Goal: Transaction & Acquisition: Obtain resource

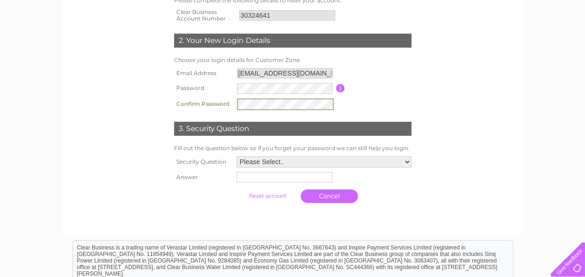
scroll to position [233, 0]
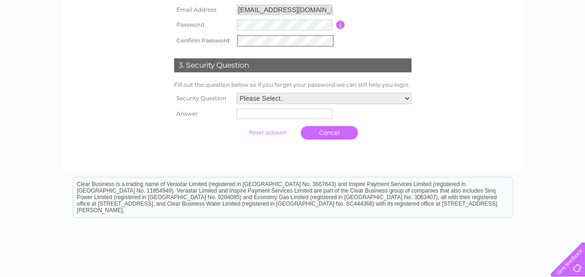
click at [307, 99] on select "Please Select.. In what town or city was your first job? In what town or city d…" at bounding box center [324, 98] width 175 height 11
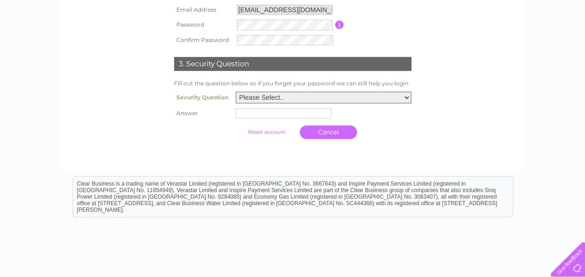
select select "1"
click at [236, 92] on select "Please Select.. In what town or city was your first job? In what town or city d…" at bounding box center [324, 97] width 176 height 12
click at [278, 120] on td at bounding box center [323, 113] width 181 height 15
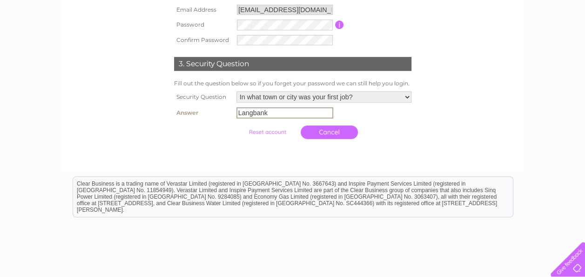
type input "Langbank"
click at [319, 132] on link "Cancel" at bounding box center [329, 132] width 57 height 14
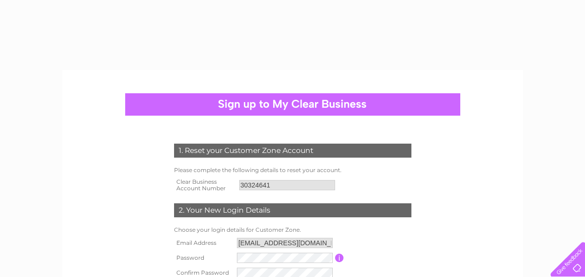
select select "1"
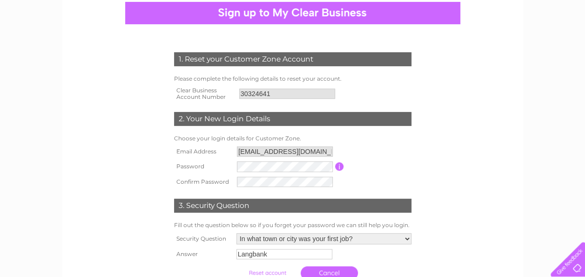
scroll to position [184, 0]
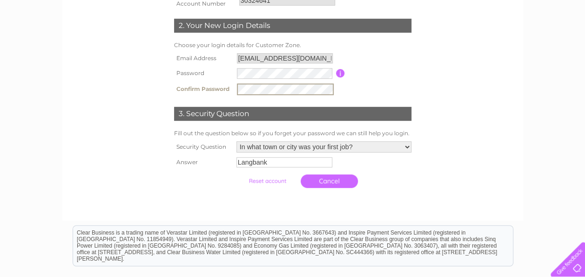
click at [267, 184] on input "submit" at bounding box center [267, 180] width 57 height 13
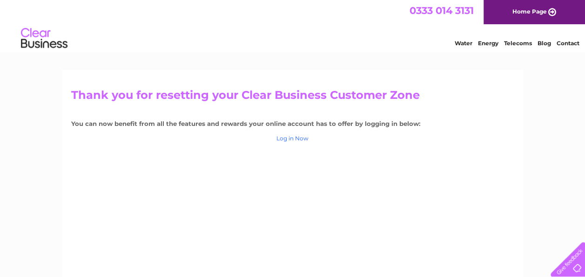
click at [299, 141] on link "Log in Now" at bounding box center [293, 138] width 32 height 7
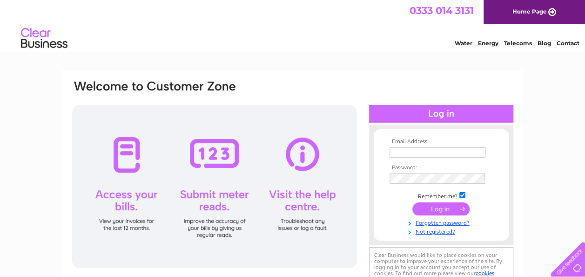
type input "innes.hill@westlothian.gov.uk"
click at [437, 205] on input "submit" at bounding box center [441, 208] width 57 height 13
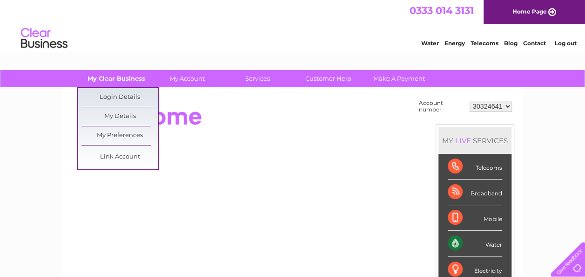
click at [112, 77] on link "My Clear Business" at bounding box center [116, 78] width 77 height 17
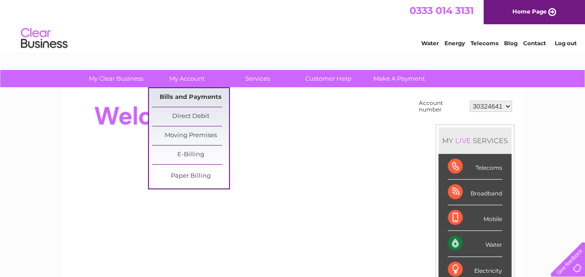
click at [192, 102] on link "Bills and Payments" at bounding box center [190, 97] width 77 height 19
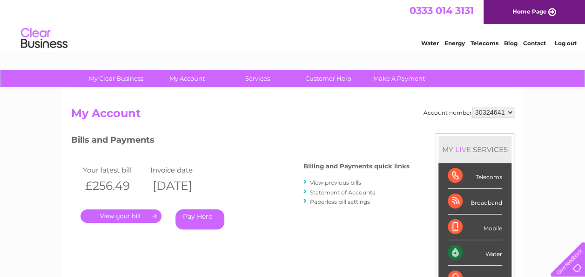
click at [128, 213] on link "." at bounding box center [121, 216] width 81 height 14
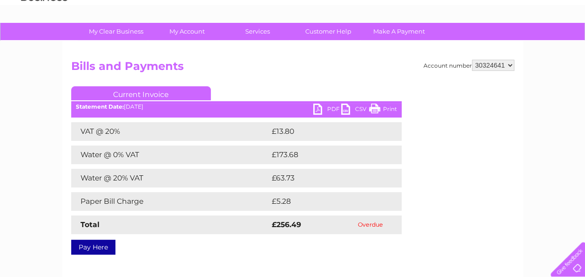
scroll to position [47, 0]
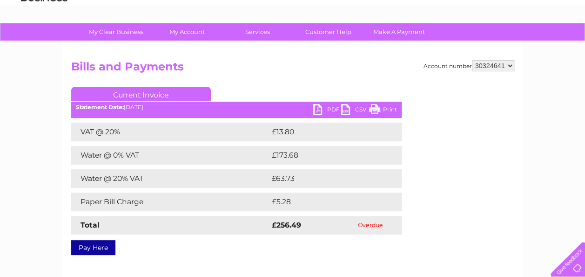
click at [320, 113] on link "PDF" at bounding box center [327, 111] width 28 height 14
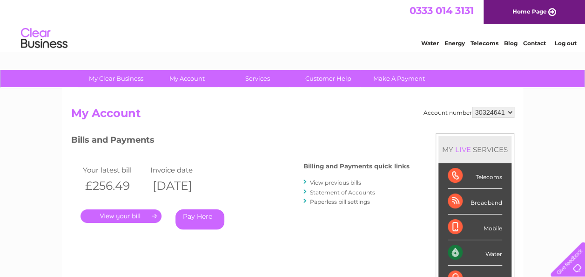
click at [290, 222] on div "Bills and Payments Billing and Payments quick links View previous bills Stateme…" at bounding box center [240, 187] width 339 height 109
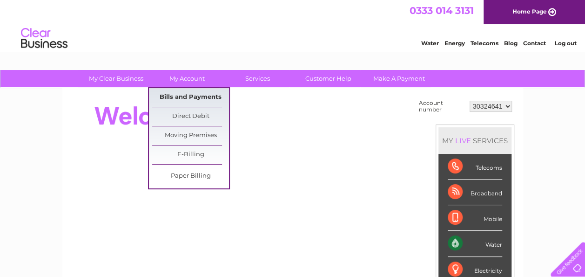
click at [183, 93] on link "Bills and Payments" at bounding box center [190, 97] width 77 height 19
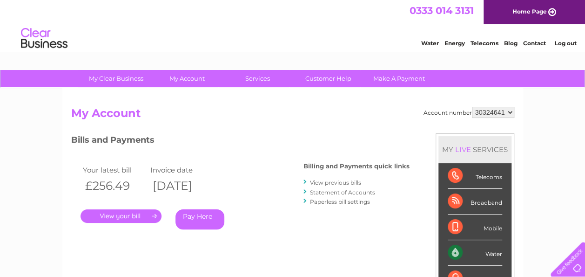
click at [296, 102] on div "Account number 30324641 My Account MY LIVE SERVICES Telecoms Broadband Mobile W…" at bounding box center [292, 242] width 461 height 308
